Goal: Information Seeking & Learning: Learn about a topic

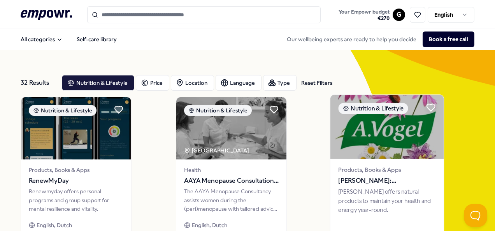
click at [358, 180] on span "[PERSON_NAME]: Supplementen" at bounding box center [386, 181] width 97 height 10
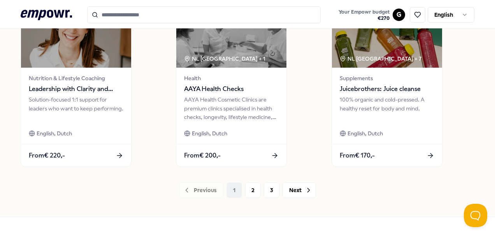
scroll to position [620, 0]
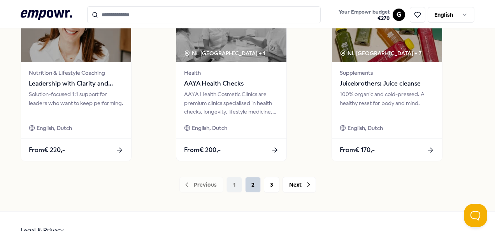
click at [247, 185] on button "2" at bounding box center [253, 185] width 16 height 16
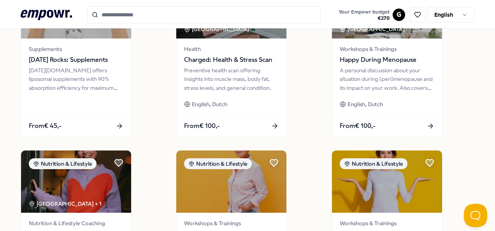
scroll to position [638, 0]
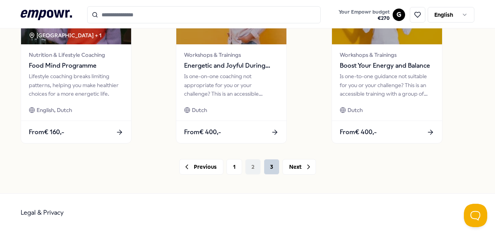
click at [269, 165] on button "3" at bounding box center [272, 167] width 16 height 16
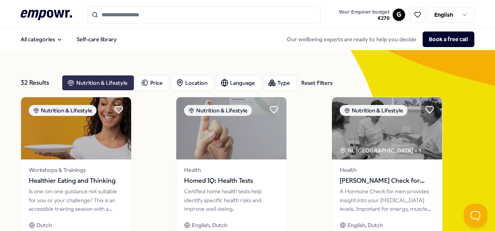
click at [113, 85] on div "Nutrition & Lifestyle" at bounding box center [98, 83] width 72 height 16
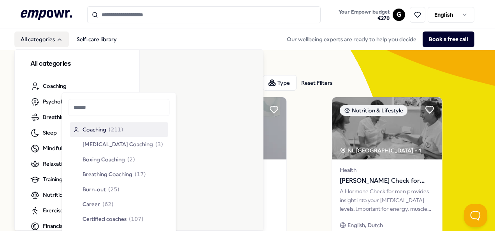
click at [38, 34] on button "All categories" at bounding box center [41, 39] width 54 height 16
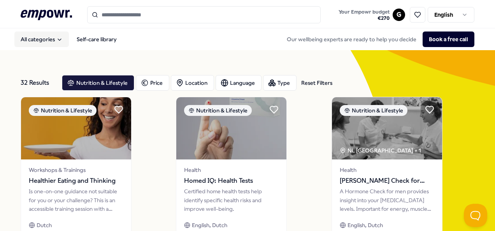
click at [38, 34] on button "All categories" at bounding box center [41, 39] width 54 height 16
click at [135, 13] on input "Search for products, categories or subcategories" at bounding box center [203, 14] width 233 height 17
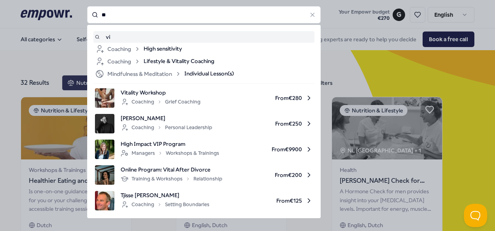
type input "*"
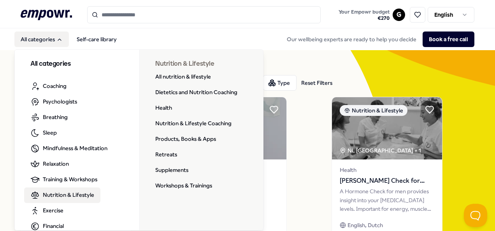
click at [78, 192] on span "Nutrition & Lifestyle" at bounding box center [68, 195] width 51 height 9
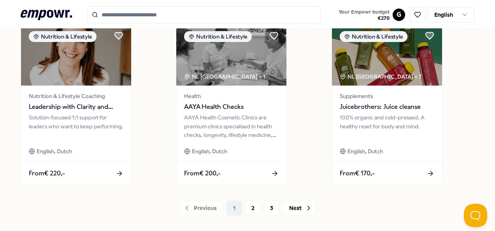
scroll to position [598, 0]
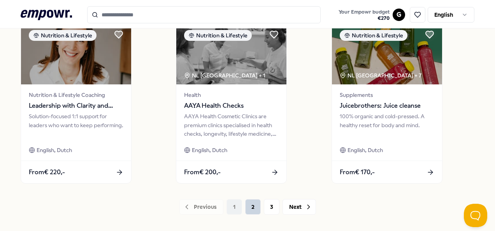
click at [246, 208] on button "2" at bounding box center [253, 207] width 16 height 16
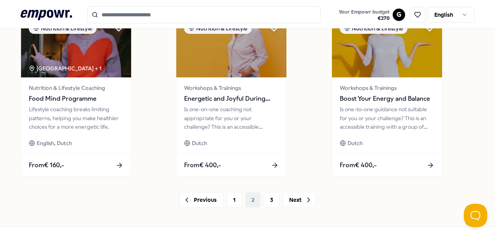
scroll to position [638, 0]
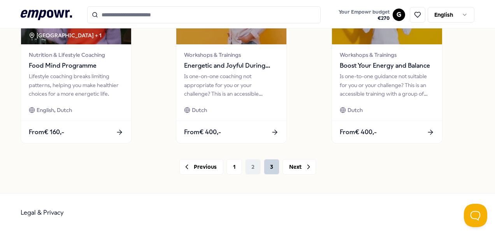
click at [269, 161] on button "3" at bounding box center [272, 167] width 16 height 16
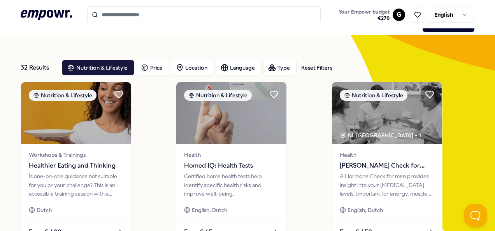
scroll to position [11, 0]
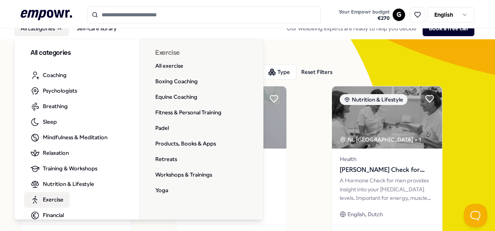
click at [65, 203] on link "Exercise" at bounding box center [46, 200] width 45 height 16
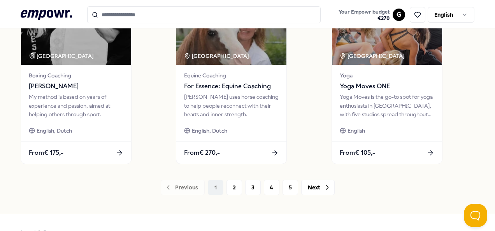
scroll to position [638, 0]
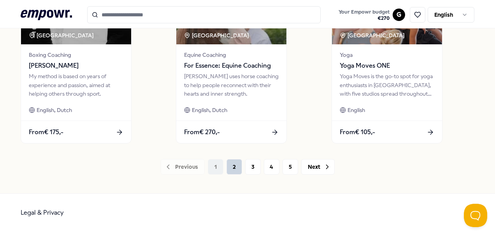
click at [234, 165] on button "2" at bounding box center [234, 167] width 16 height 16
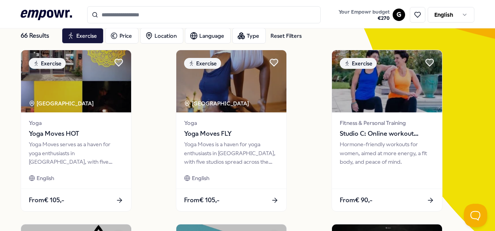
scroll to position [31, 0]
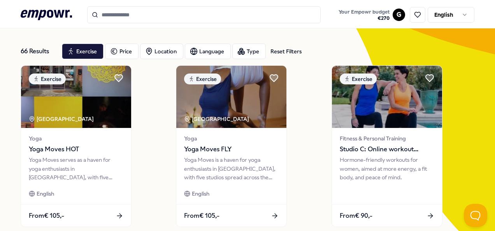
click at [60, 17] on icon at bounding box center [46, 15] width 51 height 10
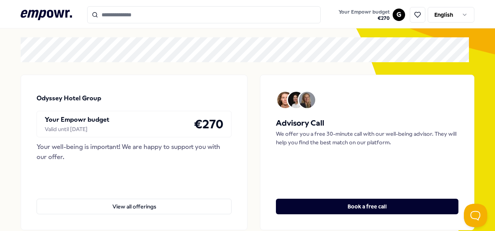
click at [132, 14] on input "Search for products, categories or subcategories" at bounding box center [203, 14] width 233 height 17
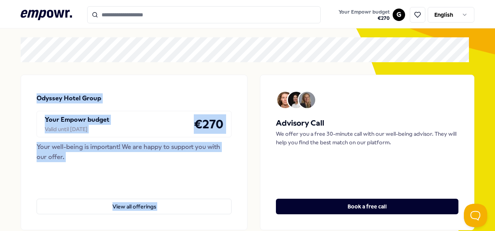
drag, startPoint x: 488, startPoint y: 38, endPoint x: 496, endPoint y: 93, distance: 55.3
click at [494, 93] on html ".empowr-logo_svg__cls-1{fill:#03032f} Your Empowr budget € 270 G English All ca…" at bounding box center [247, 115] width 495 height 231
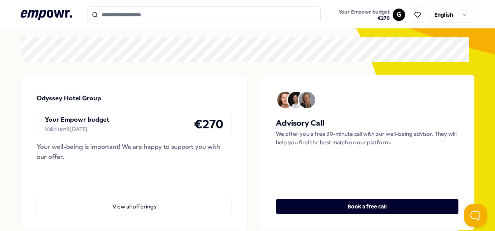
click at [134, 18] on input "Search for products, categories or subcategories" at bounding box center [203, 14] width 233 height 17
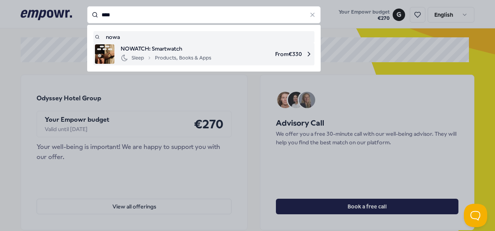
click at [153, 55] on div "Sleep Products, Books & Apps" at bounding box center [166, 57] width 91 height 9
type input "****"
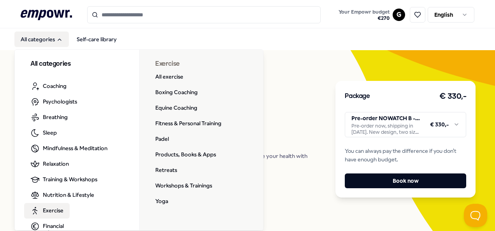
click at [56, 206] on span "Exercise" at bounding box center [53, 210] width 21 height 9
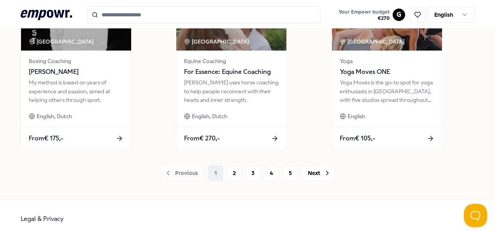
scroll to position [638, 0]
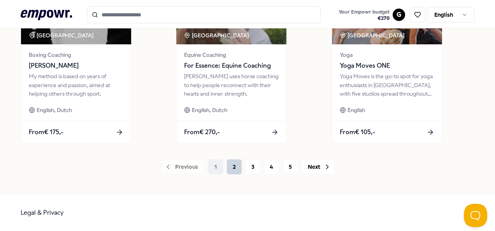
click at [235, 165] on button "2" at bounding box center [234, 167] width 16 height 16
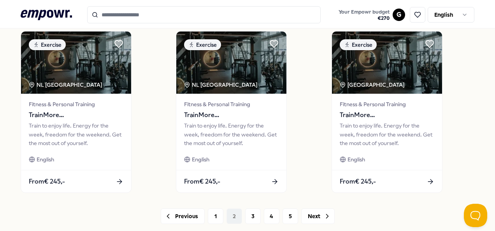
scroll to position [627, 0]
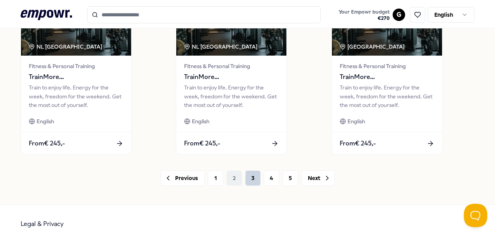
click at [251, 175] on button "3" at bounding box center [253, 178] width 16 height 16
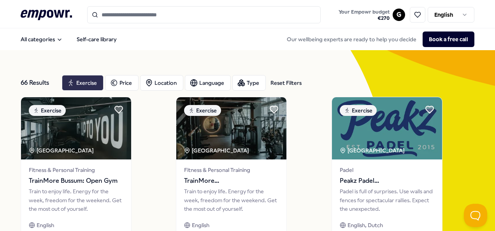
click at [74, 81] on icon "button" at bounding box center [71, 82] width 8 height 9
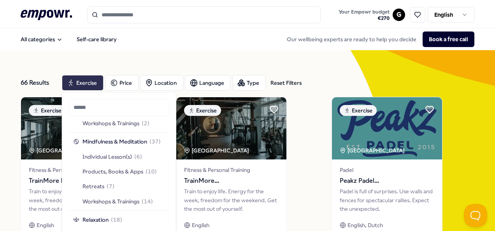
scroll to position [662, 0]
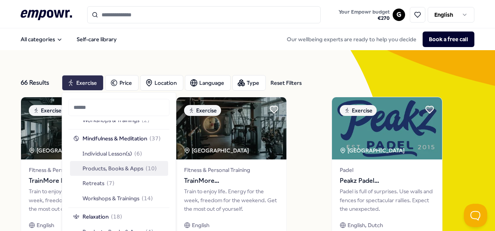
click at [128, 170] on span "Products, Books & Apps" at bounding box center [112, 168] width 61 height 9
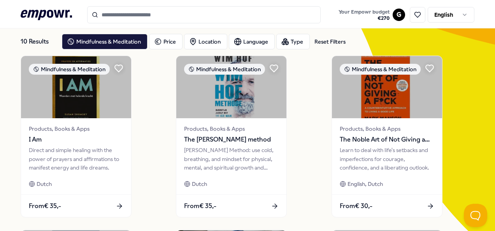
scroll to position [37, 0]
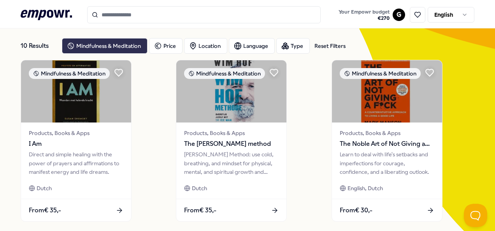
click at [113, 47] on div "Mindfulness & Meditation" at bounding box center [105, 46] width 86 height 16
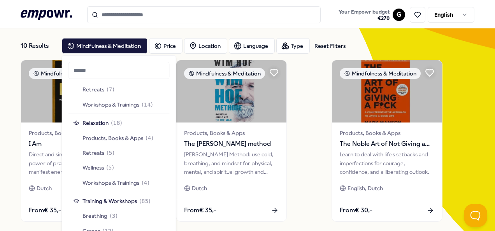
scroll to position [721, 0]
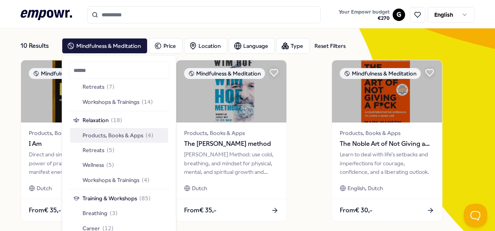
click at [141, 137] on span "Products, Books & Apps" at bounding box center [112, 135] width 61 height 9
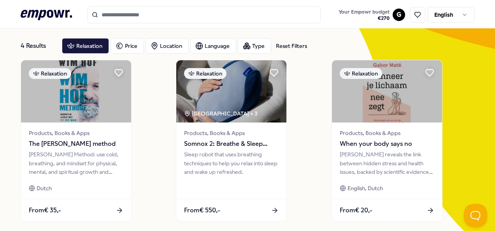
click at [49, 16] on icon at bounding box center [46, 15] width 51 height 10
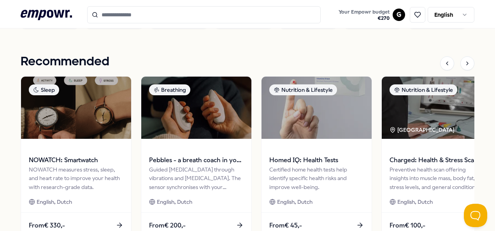
scroll to position [326, 0]
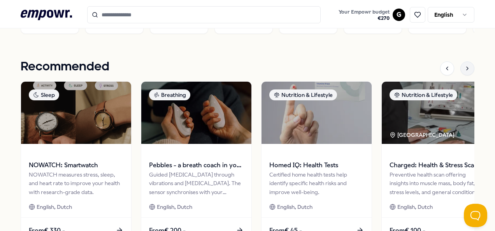
click at [464, 70] on icon at bounding box center [467, 68] width 6 height 6
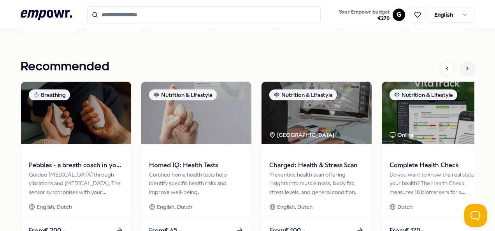
click at [464, 70] on icon at bounding box center [467, 68] width 6 height 6
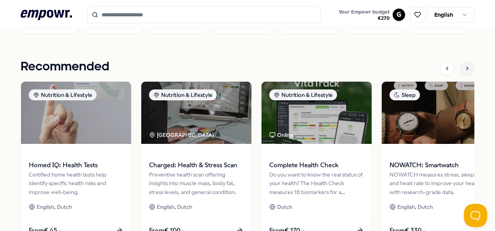
click at [464, 70] on icon at bounding box center [467, 68] width 6 height 6
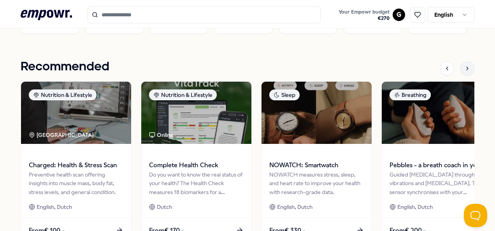
click at [464, 70] on icon at bounding box center [467, 68] width 6 height 6
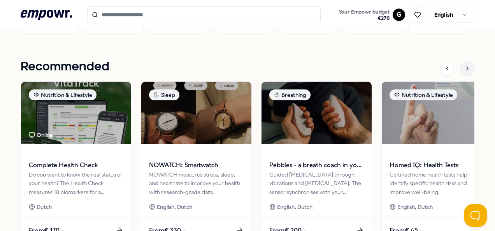
click at [464, 70] on icon at bounding box center [467, 68] width 6 height 6
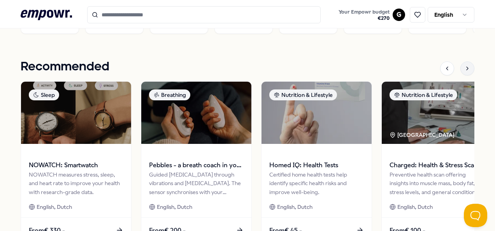
click at [464, 70] on icon at bounding box center [467, 68] width 6 height 6
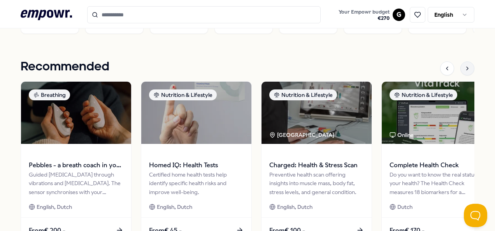
click at [464, 70] on icon at bounding box center [467, 68] width 6 height 6
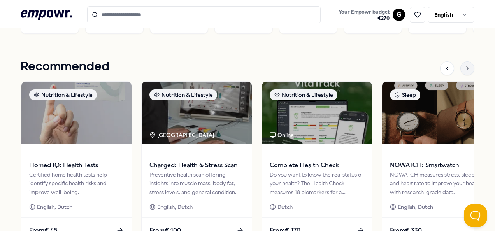
click at [464, 70] on icon at bounding box center [467, 68] width 6 height 6
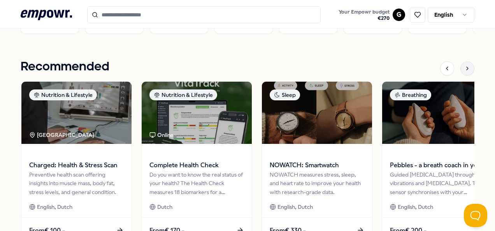
click at [464, 70] on icon at bounding box center [467, 68] width 6 height 6
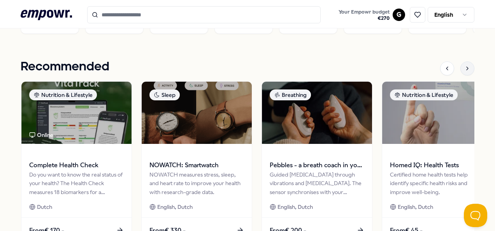
click at [464, 70] on icon at bounding box center [467, 68] width 6 height 6
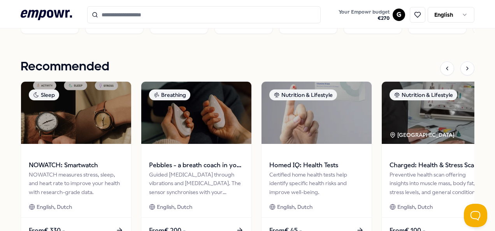
scroll to position [0, 0]
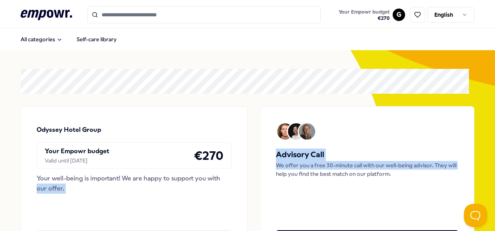
drag, startPoint x: 264, startPoint y: 177, endPoint x: 200, endPoint y: 166, distance: 64.8
click at [200, 166] on div "Odyssey Hotel Group Your Empowr budget Valid until [DATE] € 270 Your well-being…" at bounding box center [247, 184] width 453 height 156
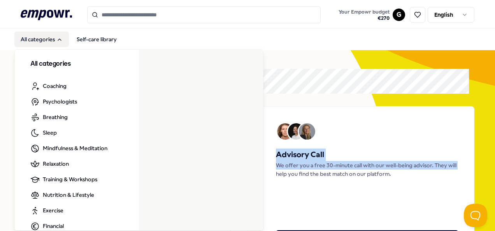
click at [53, 37] on button "All categories" at bounding box center [41, 39] width 54 height 16
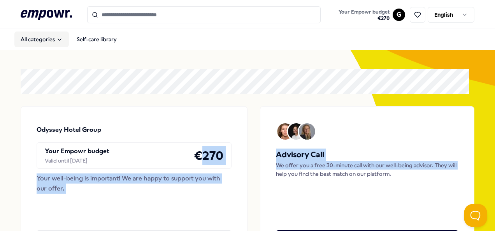
click at [53, 37] on button "All categories" at bounding box center [41, 39] width 54 height 16
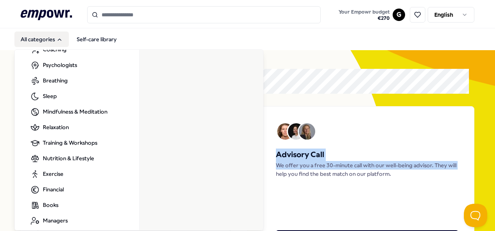
scroll to position [43, 0]
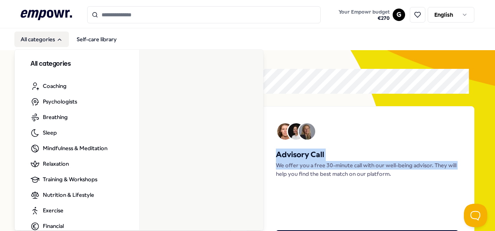
click at [47, 41] on button "All categories" at bounding box center [41, 39] width 54 height 16
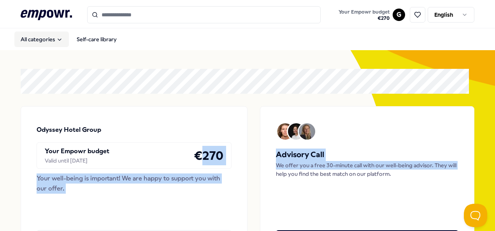
click at [47, 41] on button "All categories" at bounding box center [41, 39] width 54 height 16
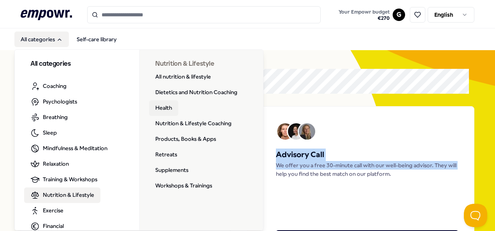
click at [167, 102] on link "Health" at bounding box center [163, 108] width 29 height 16
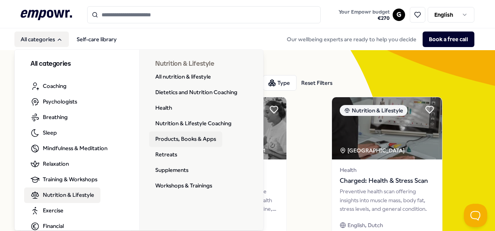
click at [208, 140] on link "Products, Books & Apps" at bounding box center [185, 139] width 73 height 16
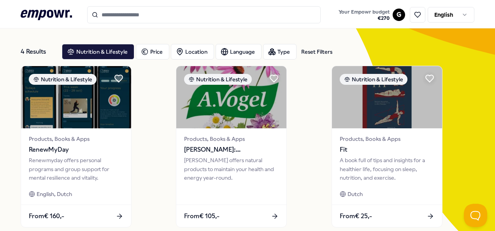
scroll to position [30, 0]
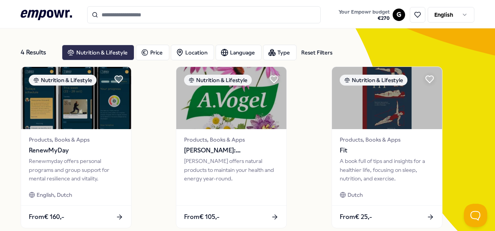
click at [111, 54] on div "Nutrition & Lifestyle" at bounding box center [98, 53] width 72 height 16
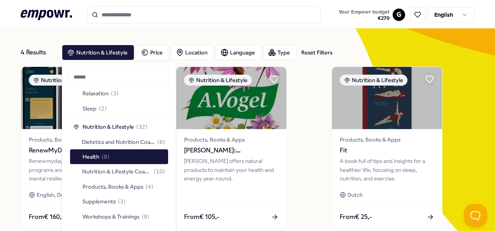
scroll to position [1000, 0]
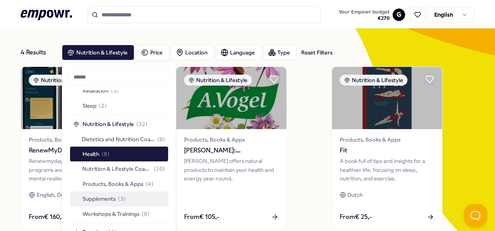
click at [119, 202] on span "( 3 )" at bounding box center [122, 198] width 8 height 9
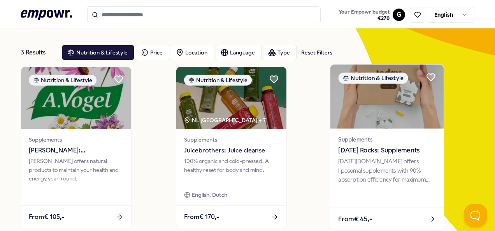
click at [370, 177] on div "[DATE][DOMAIN_NAME] offers liposomal supplements with 90% absorption efficiency…" at bounding box center [386, 170] width 97 height 27
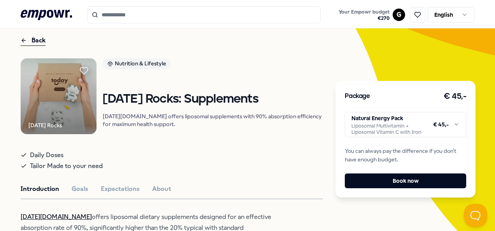
click at [418, 124] on html ".empowr-logo_svg__cls-1{fill:#03032f} Your Empowr budget € 270 G English All ca…" at bounding box center [247, 115] width 495 height 231
